Goal: Check status: Check status

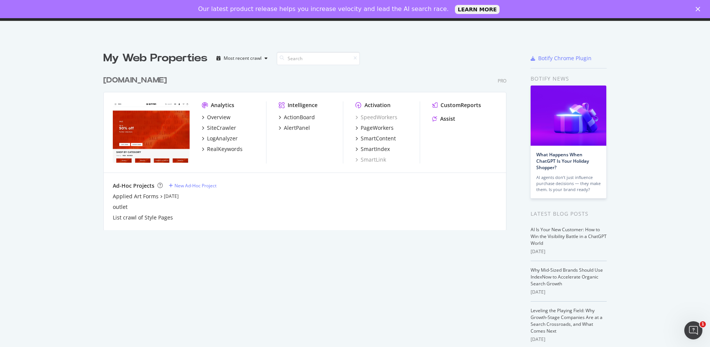
click at [123, 60] on div "My Web Properties" at bounding box center [155, 58] width 104 height 15
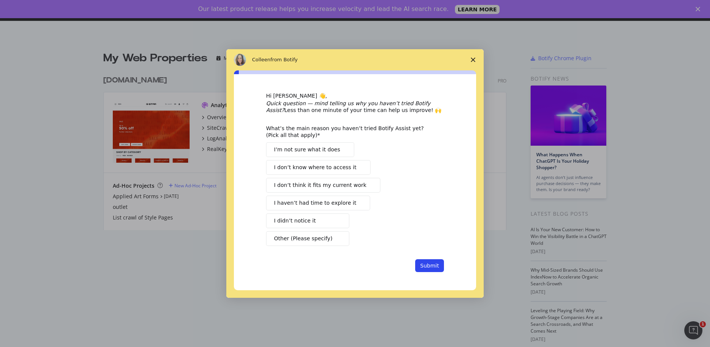
click at [126, 82] on div "Intercom messenger" at bounding box center [355, 173] width 710 height 347
click at [474, 58] on polygon "Close survey" at bounding box center [473, 60] width 5 height 5
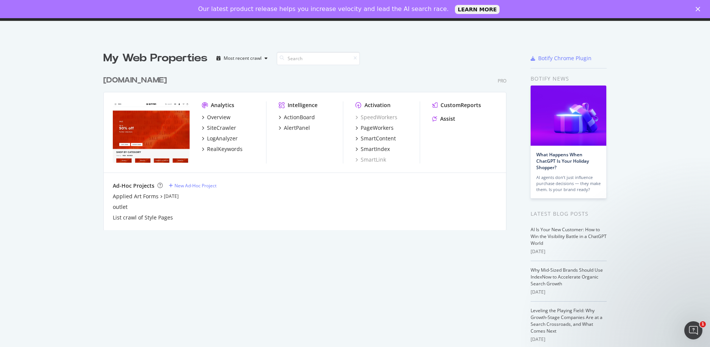
click at [700, 7] on div "Close" at bounding box center [699, 9] width 8 height 5
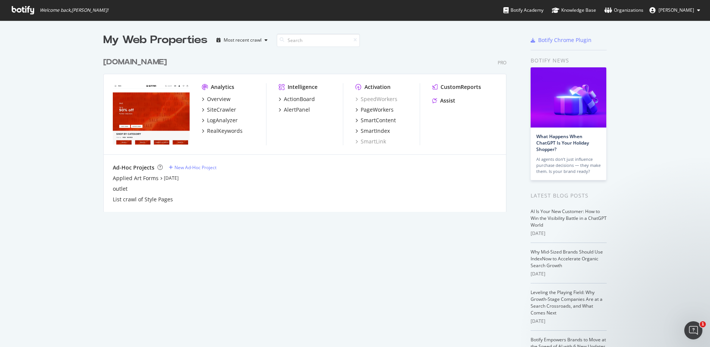
click at [146, 58] on div "[DOMAIN_NAME]" at bounding box center [135, 62] width 64 height 11
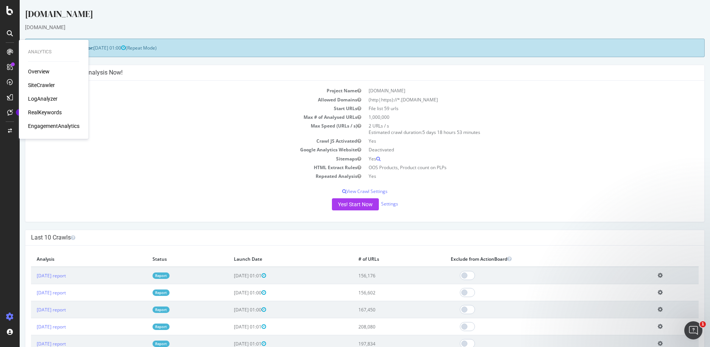
click at [45, 101] on div "LogAnalyzer" at bounding box center [43, 99] width 30 height 8
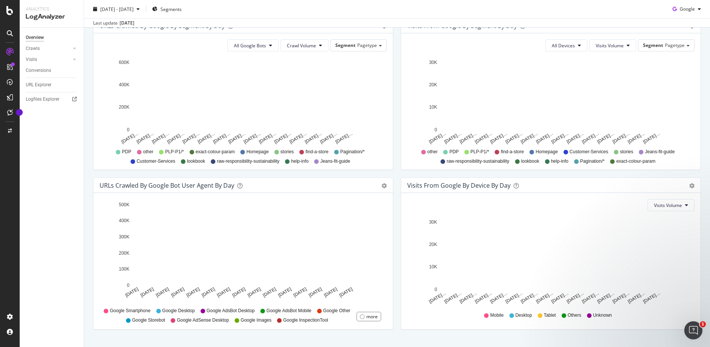
scroll to position [284, 0]
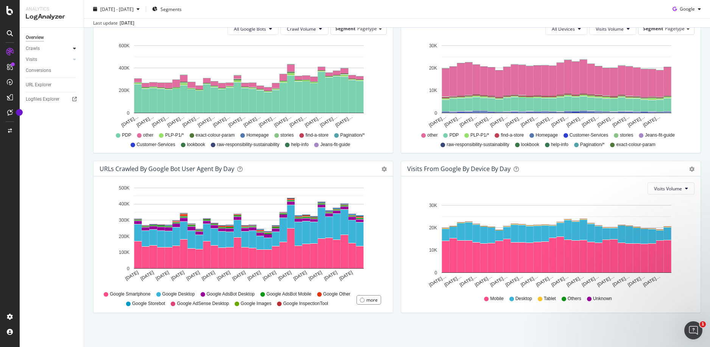
click at [74, 49] on icon at bounding box center [74, 48] width 3 height 5
click at [50, 90] on div "HTTP Codes" at bounding box center [42, 90] width 26 height 8
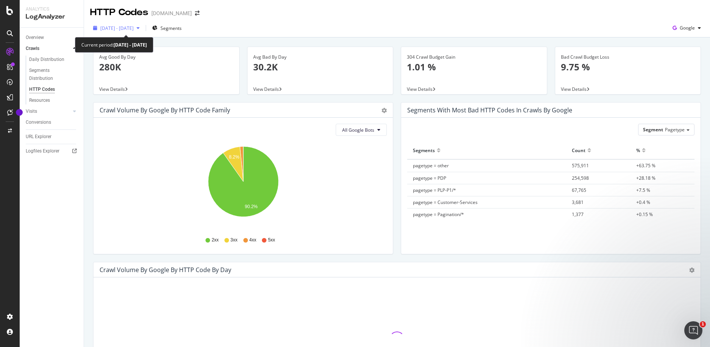
click at [134, 28] on span "[DATE] - [DATE]" at bounding box center [116, 28] width 33 height 6
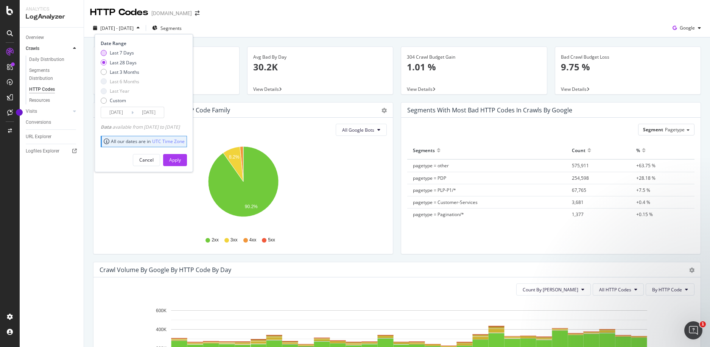
click at [118, 54] on div "Last 7 Days" at bounding box center [122, 53] width 24 height 6
type input "[DATE]"
click at [181, 160] on div "Apply" at bounding box center [175, 160] width 12 height 6
